Goal: Register for event/course

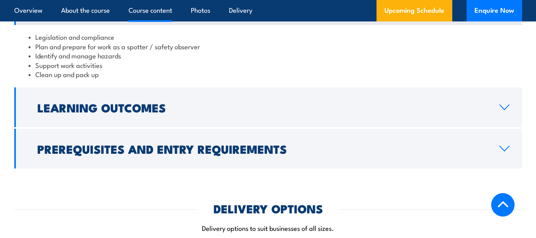
scroll to position [715, 0]
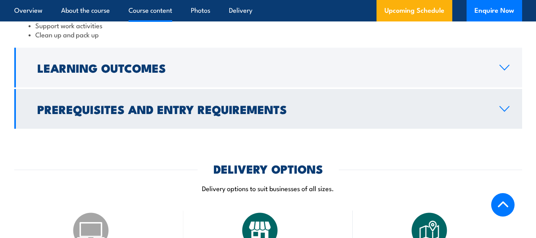
click at [234, 114] on h2 "Prerequisites and Entry Requirements" at bounding box center [262, 109] width 450 height 10
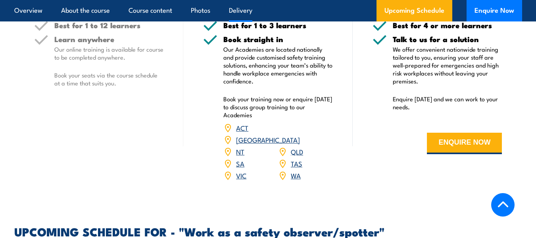
scroll to position [1023, 0]
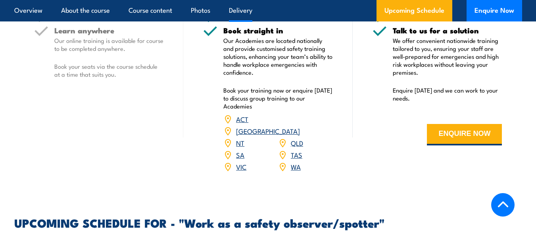
click at [302, 138] on link "QLD" at bounding box center [297, 143] width 12 height 10
click at [300, 138] on link "QLD" at bounding box center [297, 143] width 12 height 10
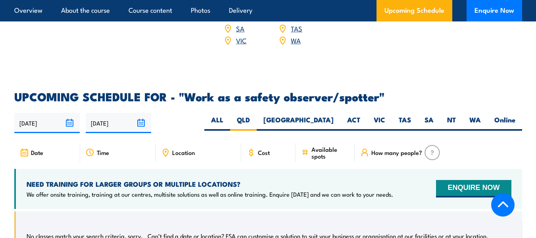
scroll to position [1104, 0]
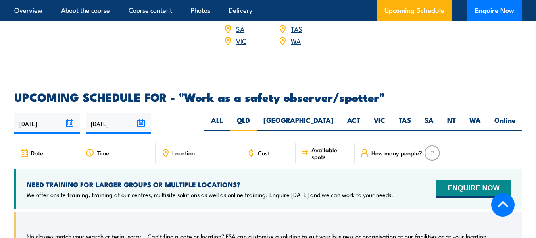
click at [67, 113] on input "[DATE]" at bounding box center [47, 123] width 66 height 20
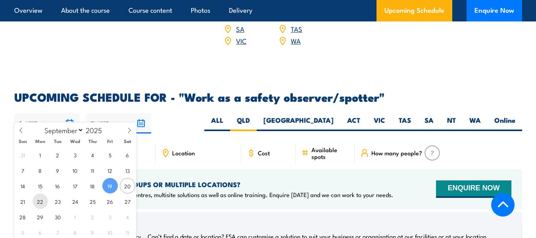
click at [36, 201] on span "22" at bounding box center [40, 200] width 15 height 15
type input "22/09/2025"
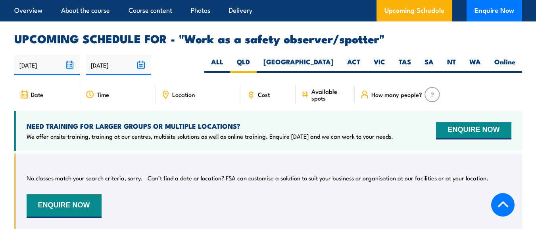
scroll to position [1183, 0]
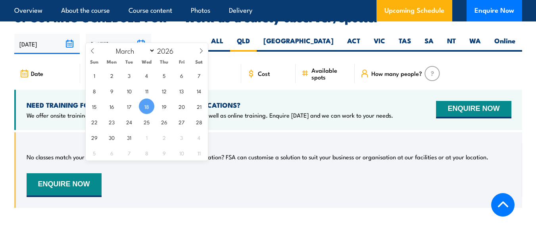
click at [139, 34] on input "[DATE]" at bounding box center [119, 44] width 66 height 20
click at [91, 50] on icon at bounding box center [93, 51] width 6 height 6
select select "0"
click at [91, 50] on icon at bounding box center [93, 51] width 6 height 6
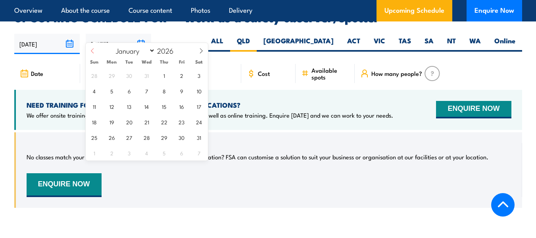
type input "2025"
click at [91, 50] on icon at bounding box center [93, 51] width 6 height 6
select select "8"
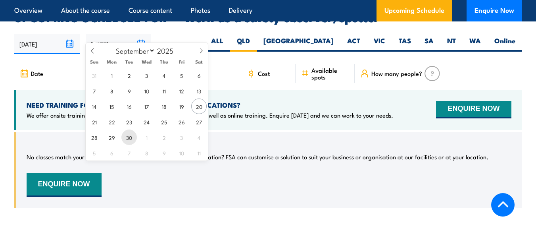
click at [131, 139] on span "30" at bounding box center [128, 136] width 15 height 15
type input "30/09/2025"
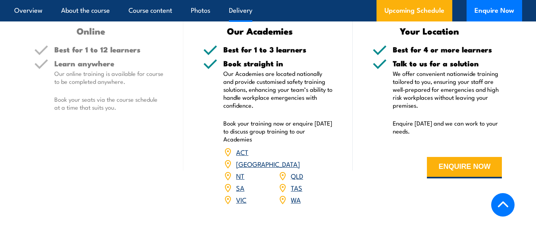
scroll to position [985, 0]
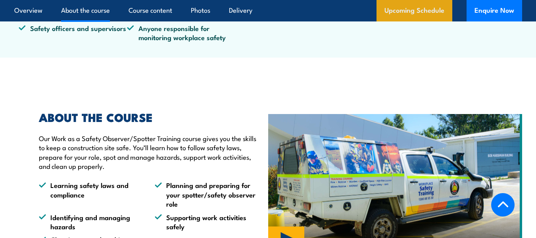
click at [417, 10] on link "Upcoming Schedule" at bounding box center [415, 10] width 76 height 21
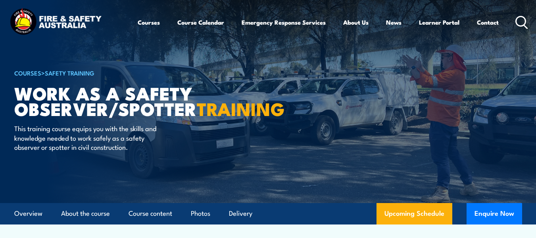
scroll to position [0, 0]
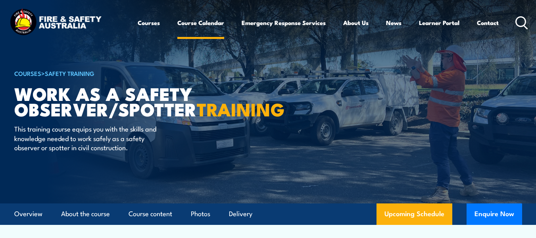
click at [191, 24] on link "Course Calendar" at bounding box center [200, 22] width 47 height 19
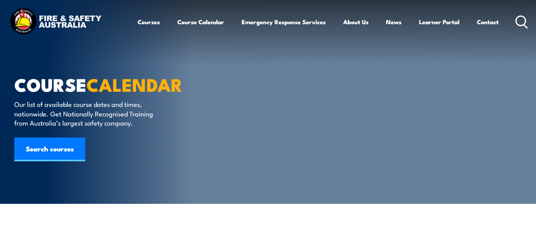
click at [65, 143] on link "Search courses" at bounding box center [49, 149] width 71 height 24
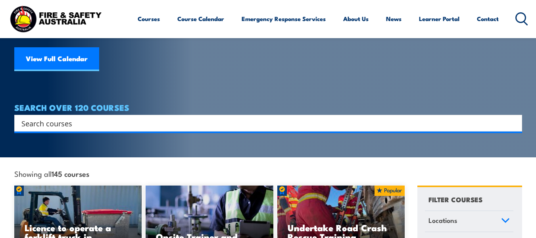
scroll to position [119, 0]
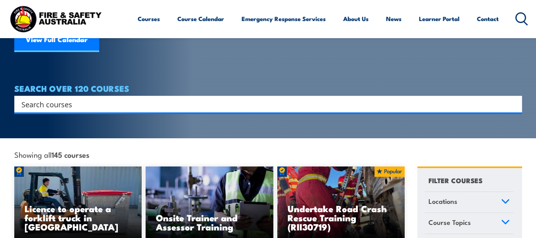
click at [170, 98] on input "Search input" at bounding box center [263, 104] width 484 height 12
click at [447, 196] on span "Locations" at bounding box center [443, 201] width 29 height 11
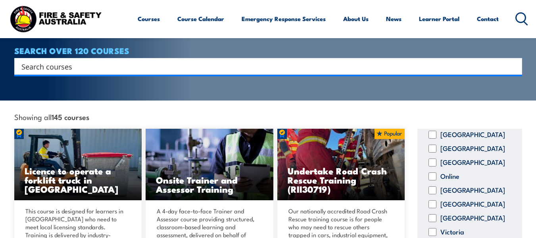
scroll to position [159, 0]
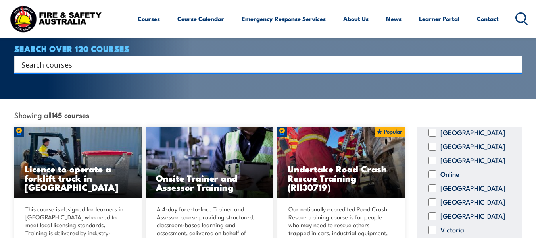
click at [432, 184] on input "Queensland" at bounding box center [433, 188] width 8 height 8
checkbox input "true"
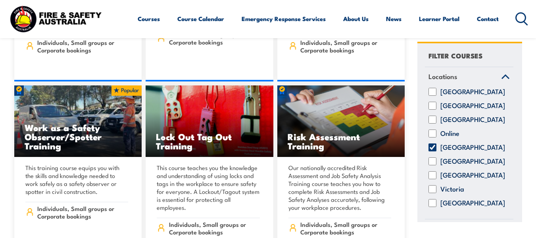
scroll to position [6391, 0]
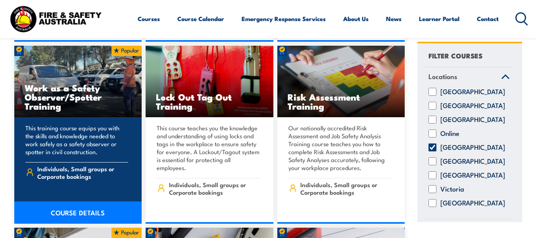
click at [66, 201] on link "COURSE DETAILS" at bounding box center [78, 212] width 128 height 22
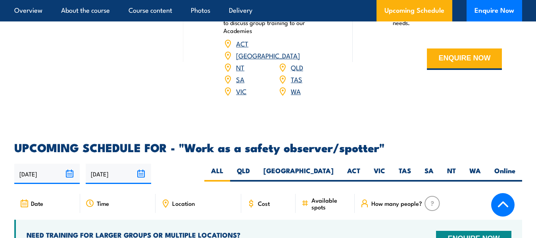
scroll to position [1072, 0]
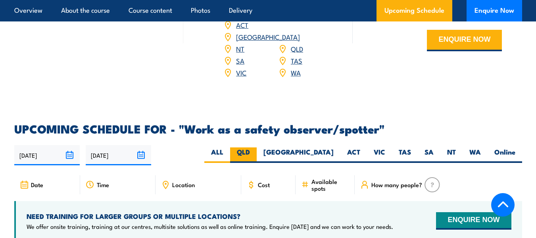
click at [257, 147] on label "QLD" at bounding box center [243, 154] width 27 height 15
click at [255, 147] on input "QLD" at bounding box center [252, 149] width 5 height 5
radio input "true"
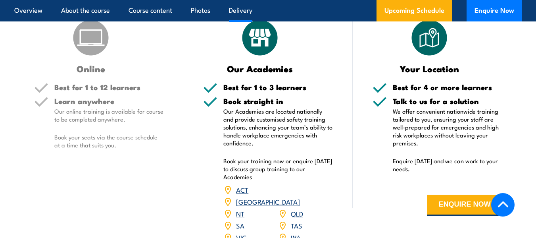
scroll to position [905, 0]
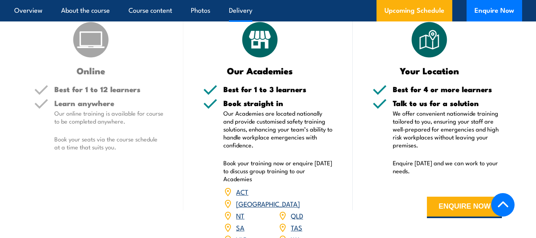
click at [257, 42] on img at bounding box center [260, 40] width 40 height 40
click at [257, 43] on img at bounding box center [260, 40] width 40 height 40
click at [277, 118] on p "Our Academies are located nationally and provide customised safety training sol…" at bounding box center [278, 129] width 110 height 40
click at [268, 140] on p "Our Academies are located nationally and provide customised safety training sol…" at bounding box center [278, 129] width 110 height 40
drag, startPoint x: 257, startPoint y: 146, endPoint x: 248, endPoint y: 142, distance: 10.3
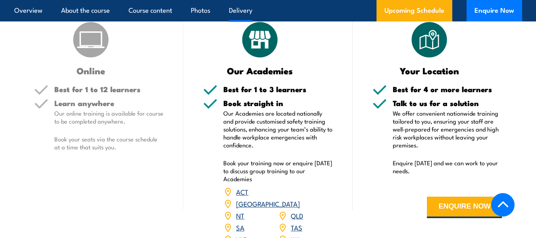
click at [256, 146] on p "Our Academies are located nationally and provide customised safety training sol…" at bounding box center [278, 129] width 110 height 40
click at [223, 140] on div "Book straight in Our Academies are located nationally and provide customised sa…" at bounding box center [268, 177] width 130 height 156
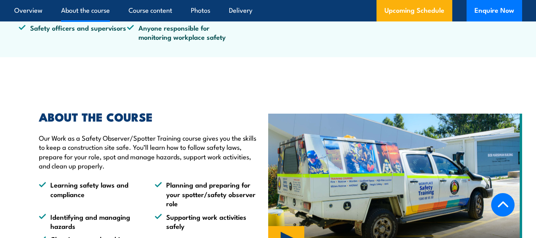
scroll to position [349, 0]
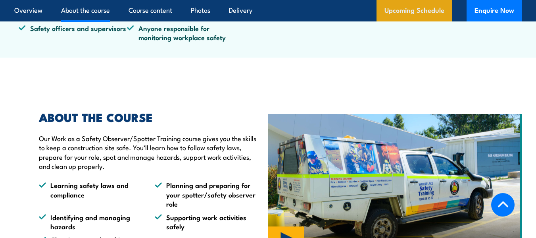
click at [432, 13] on link "Upcoming Schedule" at bounding box center [415, 10] width 76 height 21
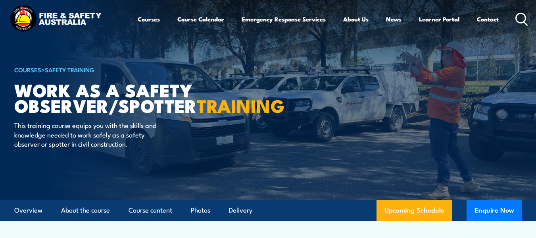
scroll to position [0, 0]
